Goal: Navigation & Orientation: Understand site structure

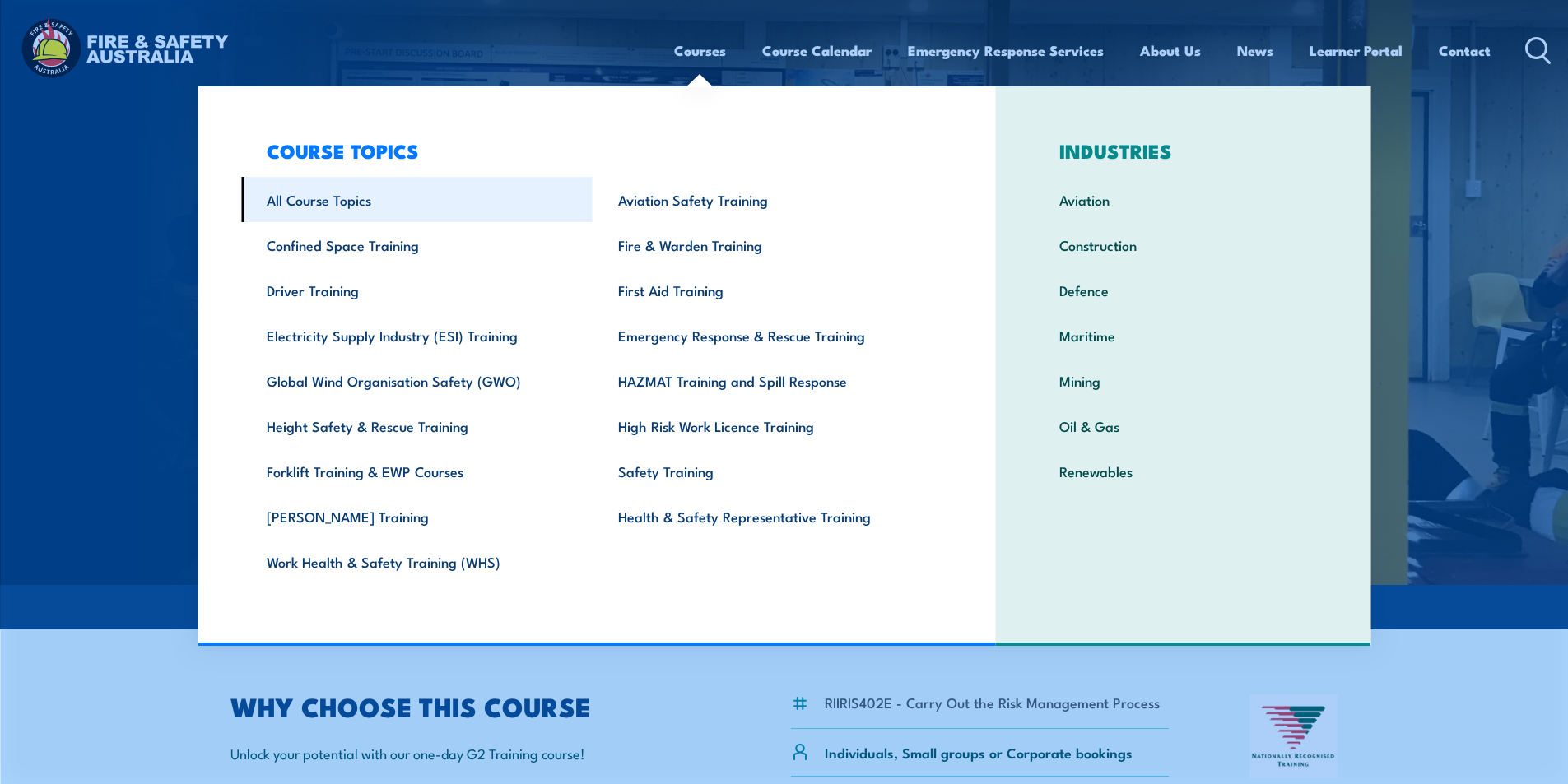
click at [313, 197] on link "All Course Topics" at bounding box center [417, 199] width 351 height 45
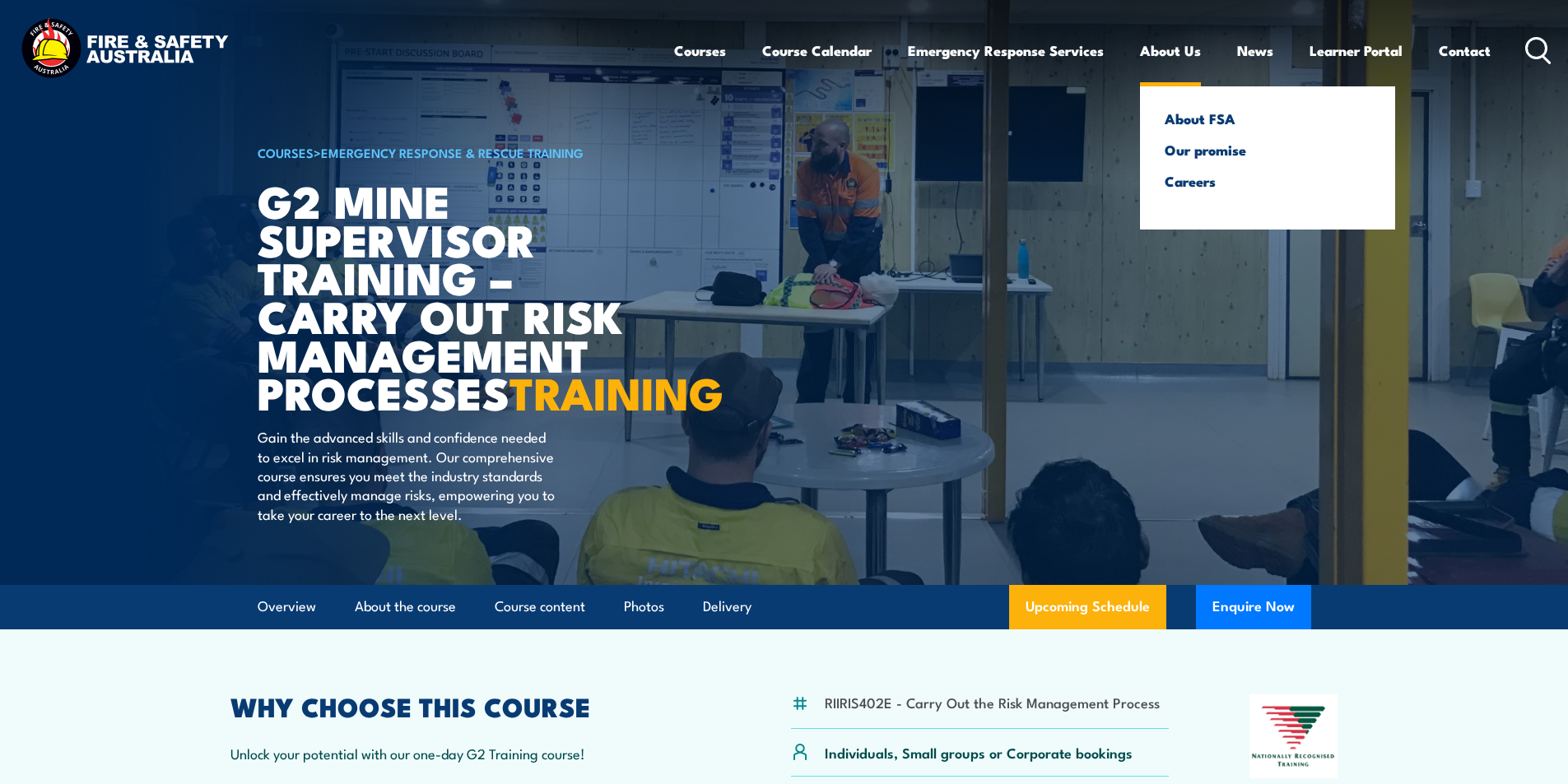
click at [1171, 47] on link "About Us" at bounding box center [1170, 50] width 61 height 43
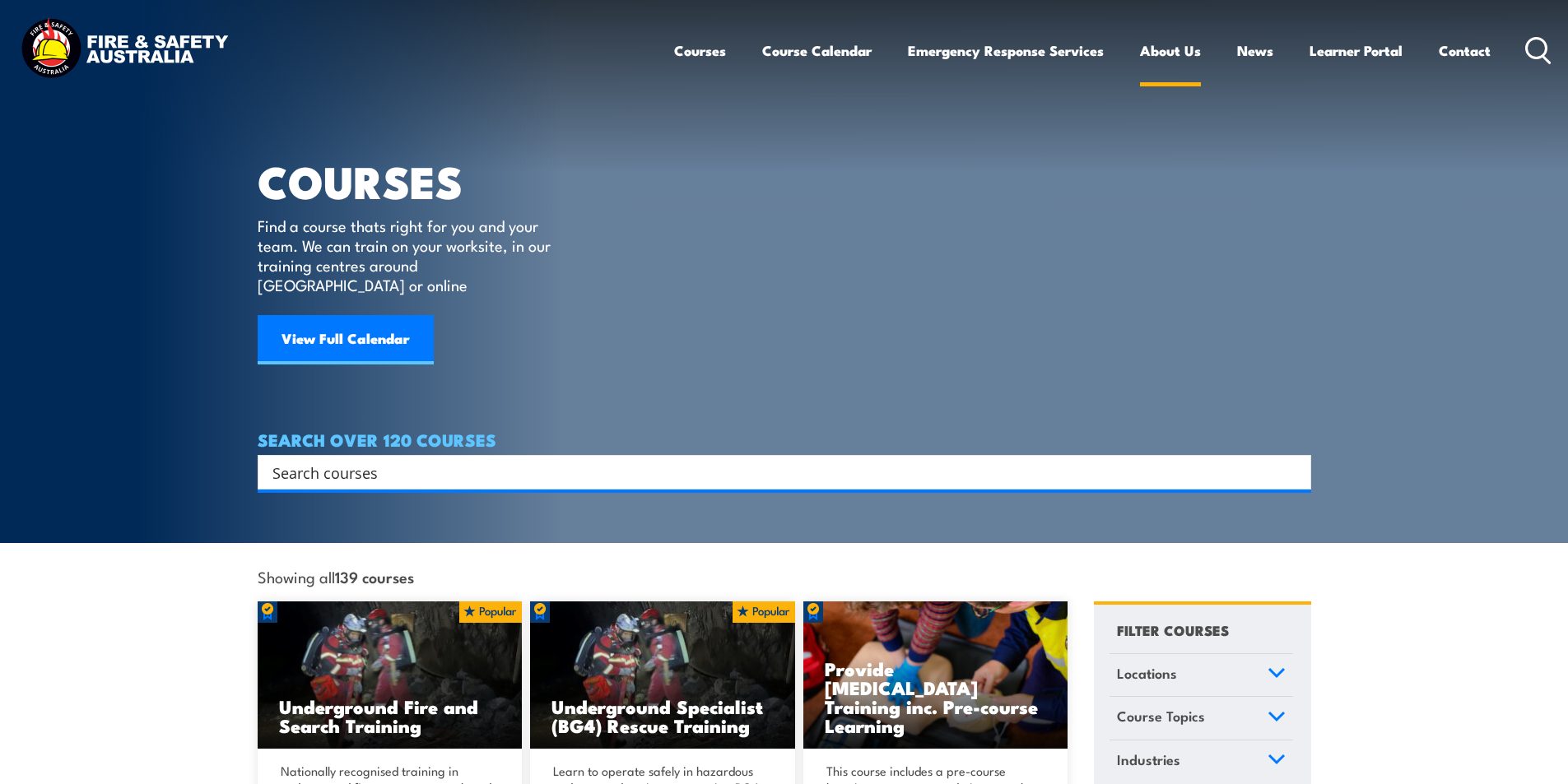
click at [1160, 47] on link "About Us" at bounding box center [1170, 50] width 61 height 43
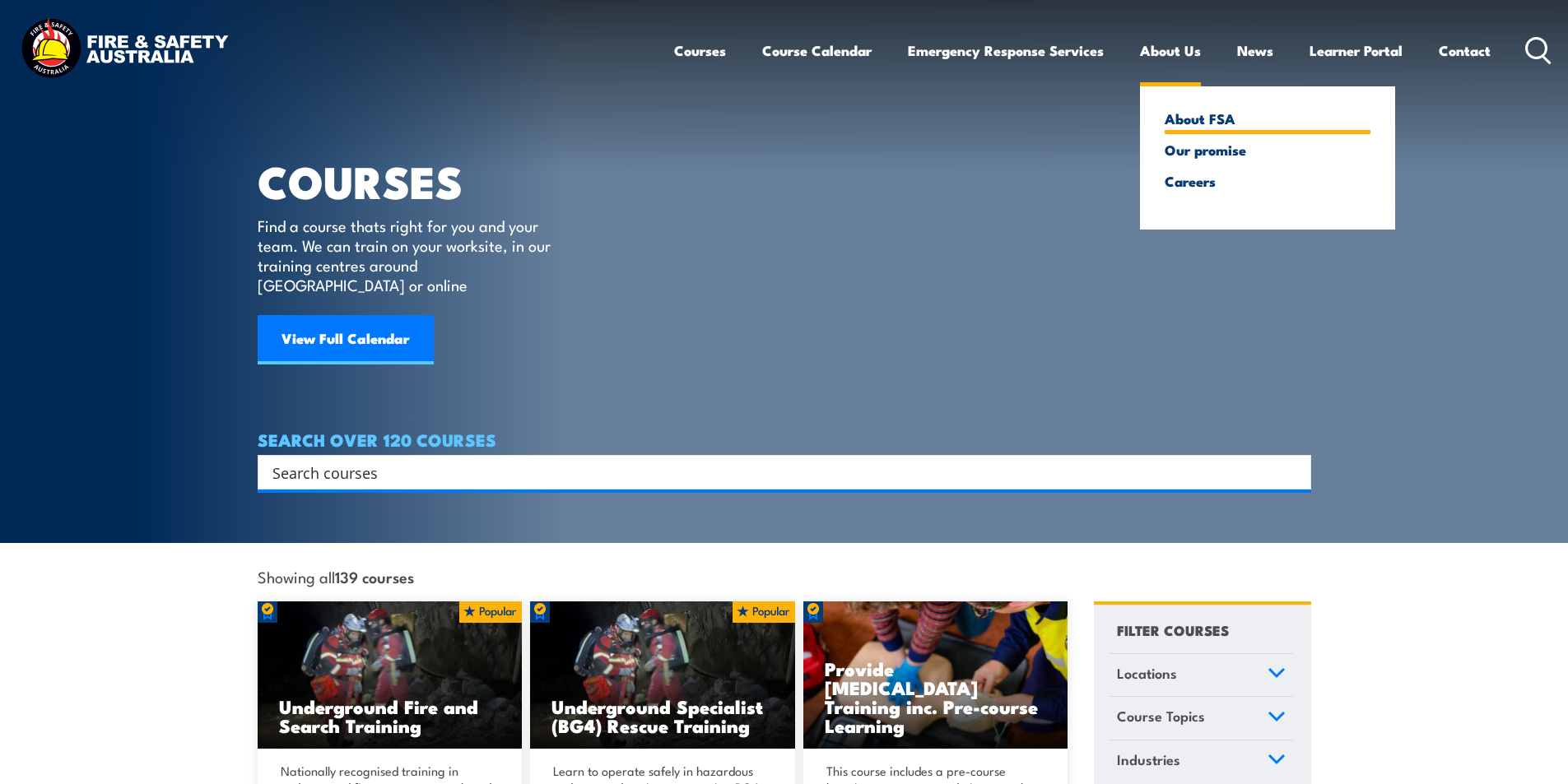
click at [1166, 120] on link "About FSA" at bounding box center [1268, 118] width 206 height 15
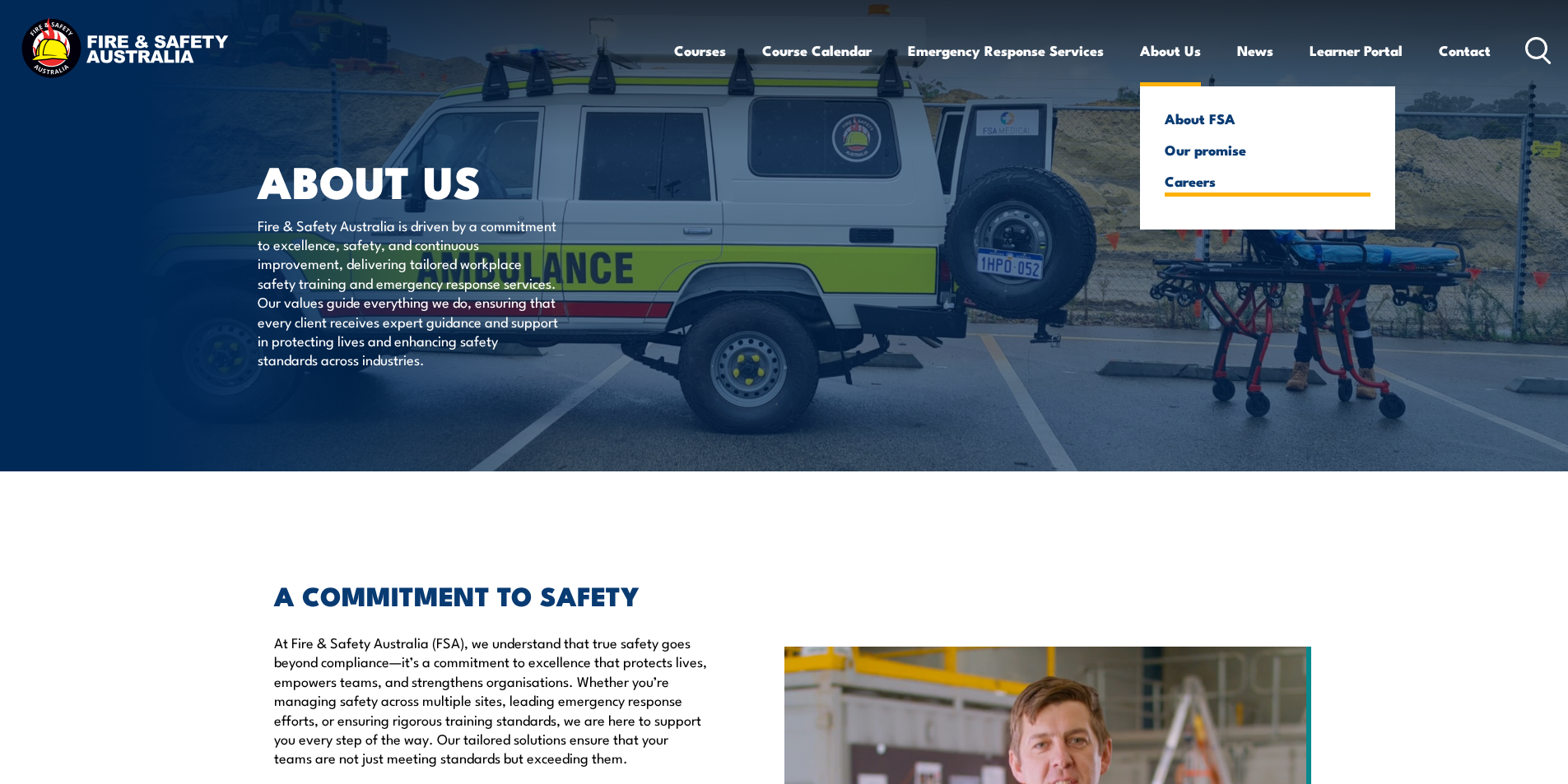
click at [1183, 188] on link "Careers" at bounding box center [1268, 181] width 206 height 15
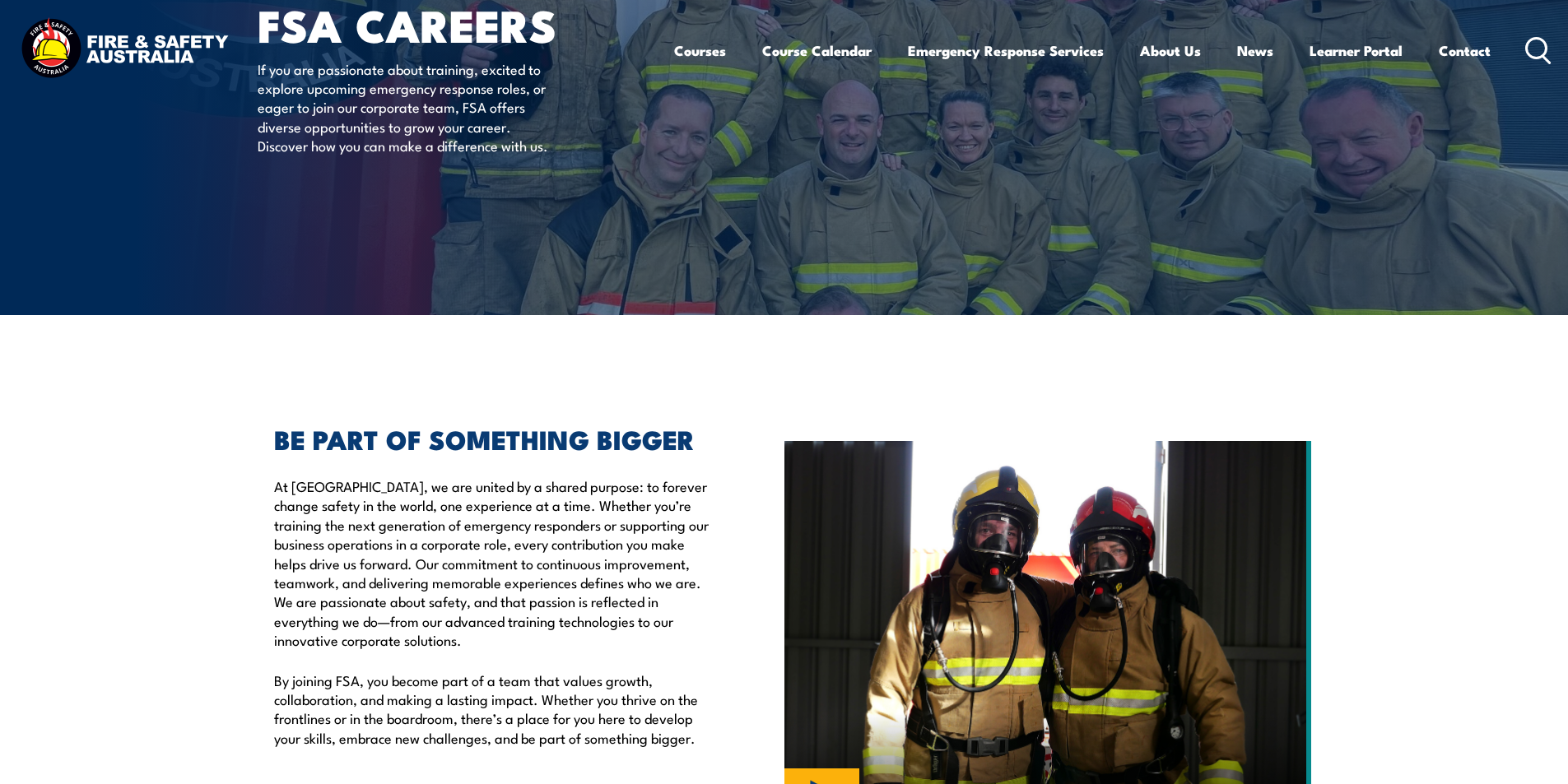
scroll to position [494, 0]
